Goal: Find specific page/section: Find specific page/section

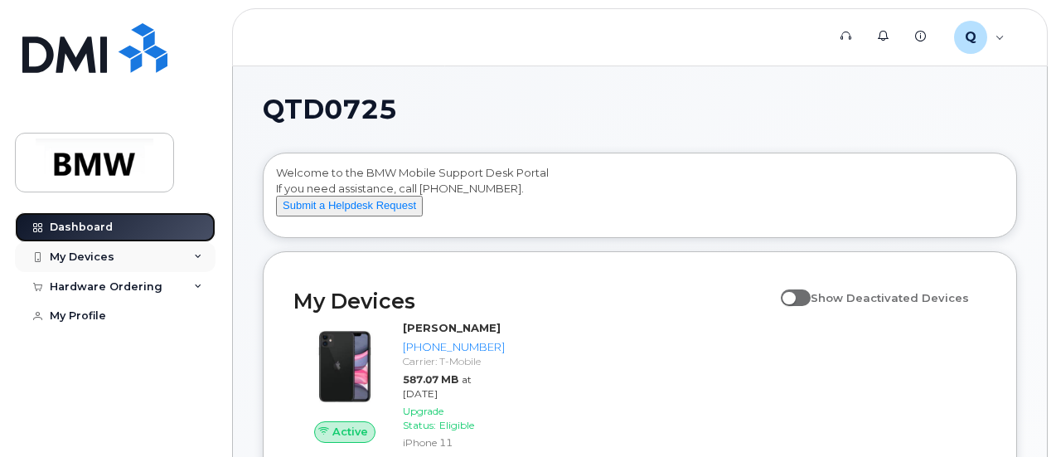
drag, startPoint x: 142, startPoint y: 238, endPoint x: 138, endPoint y: 257, distance: 19.4
click at [141, 239] on link "Dashboard" at bounding box center [115, 227] width 201 height 30
click at [138, 257] on div "My Devices" at bounding box center [115, 257] width 201 height 30
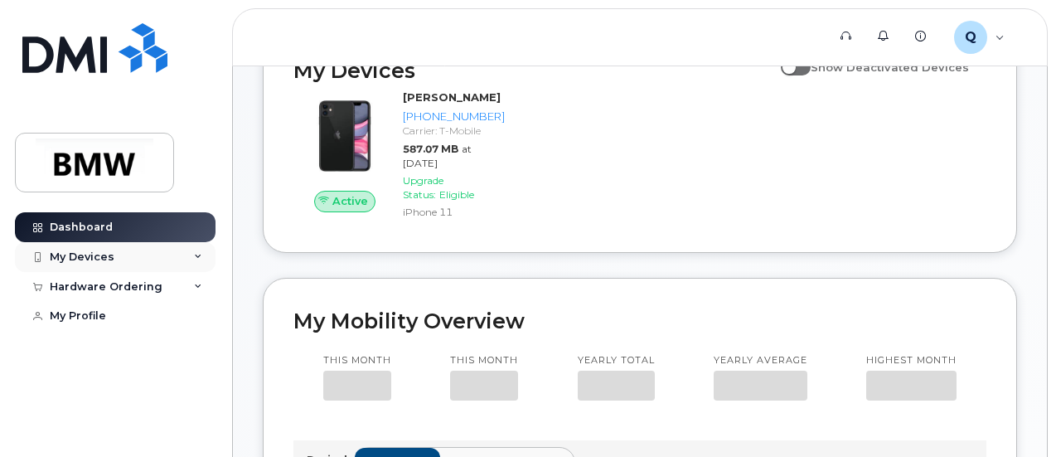
click at [100, 264] on div "My Devices" at bounding box center [115, 257] width 201 height 30
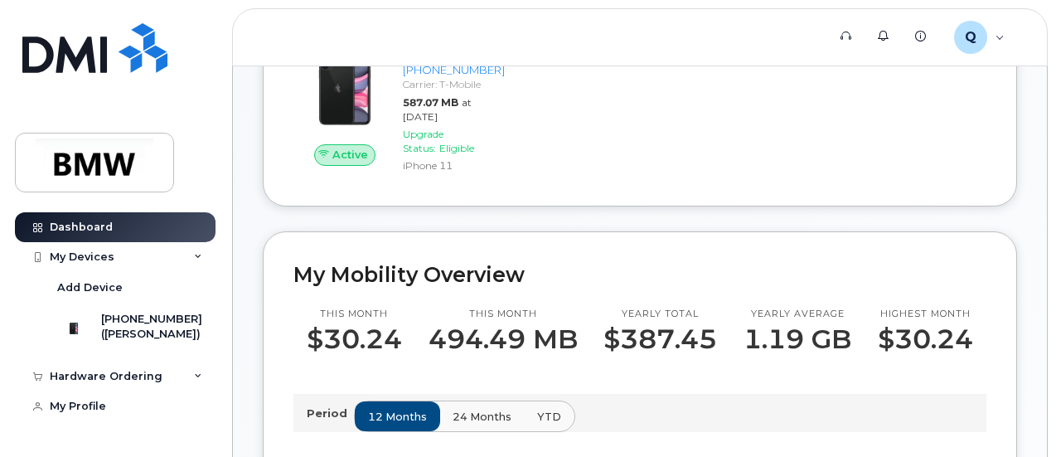
scroll to position [313, 0]
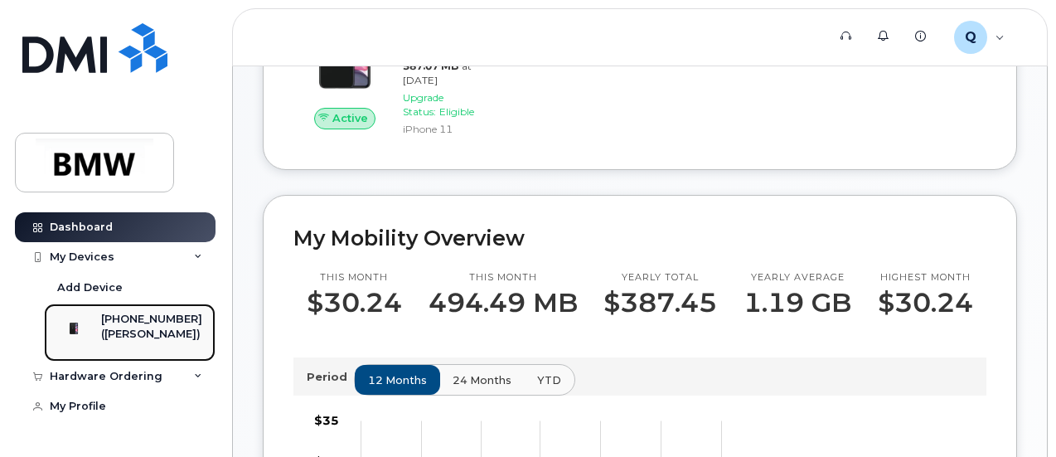
click at [132, 327] on div "[PHONE_NUMBER]" at bounding box center [151, 319] width 101 height 15
